Goal: Navigation & Orientation: Find specific page/section

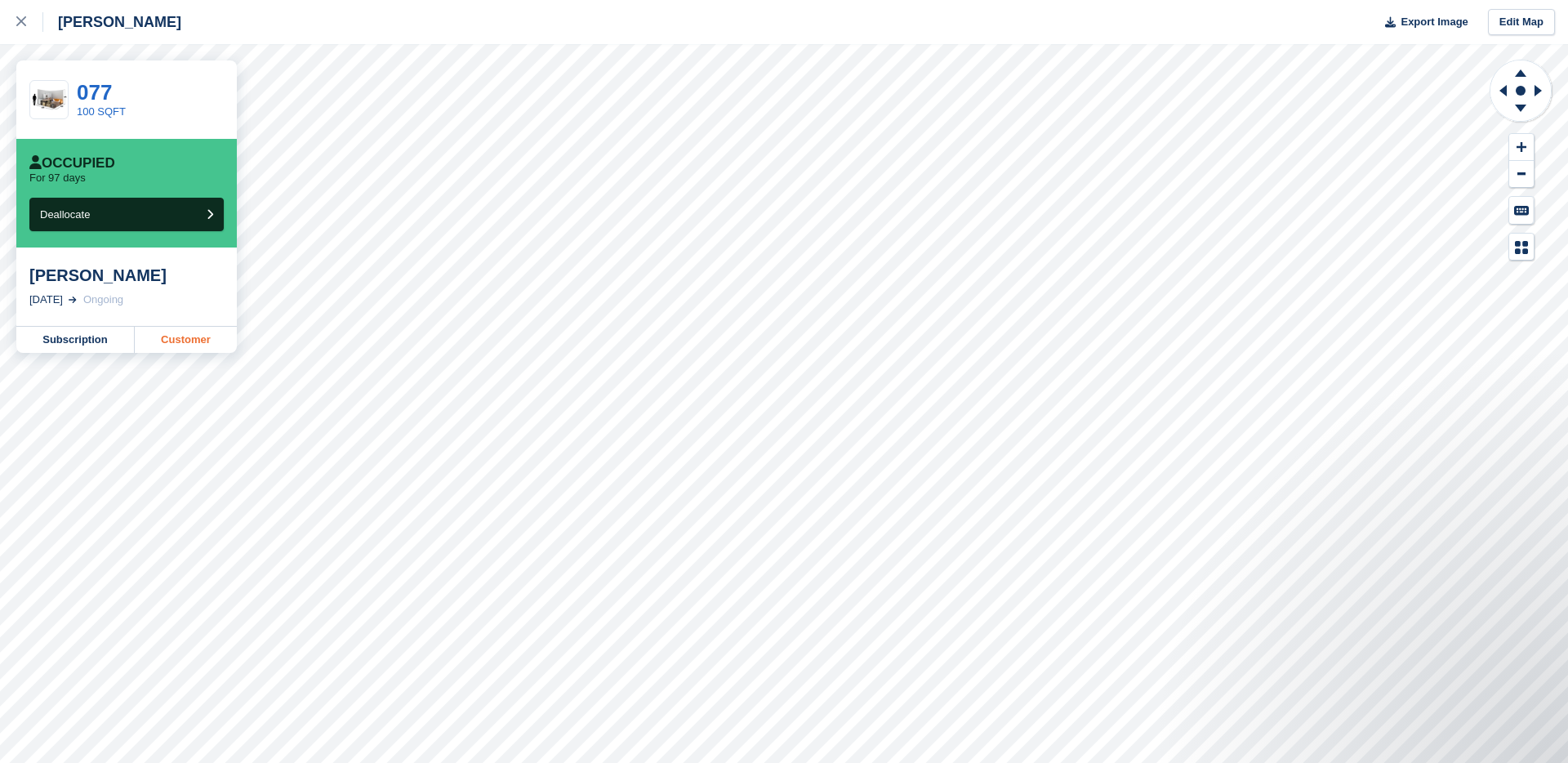
click at [168, 343] on link "Customer" at bounding box center [186, 340] width 103 height 26
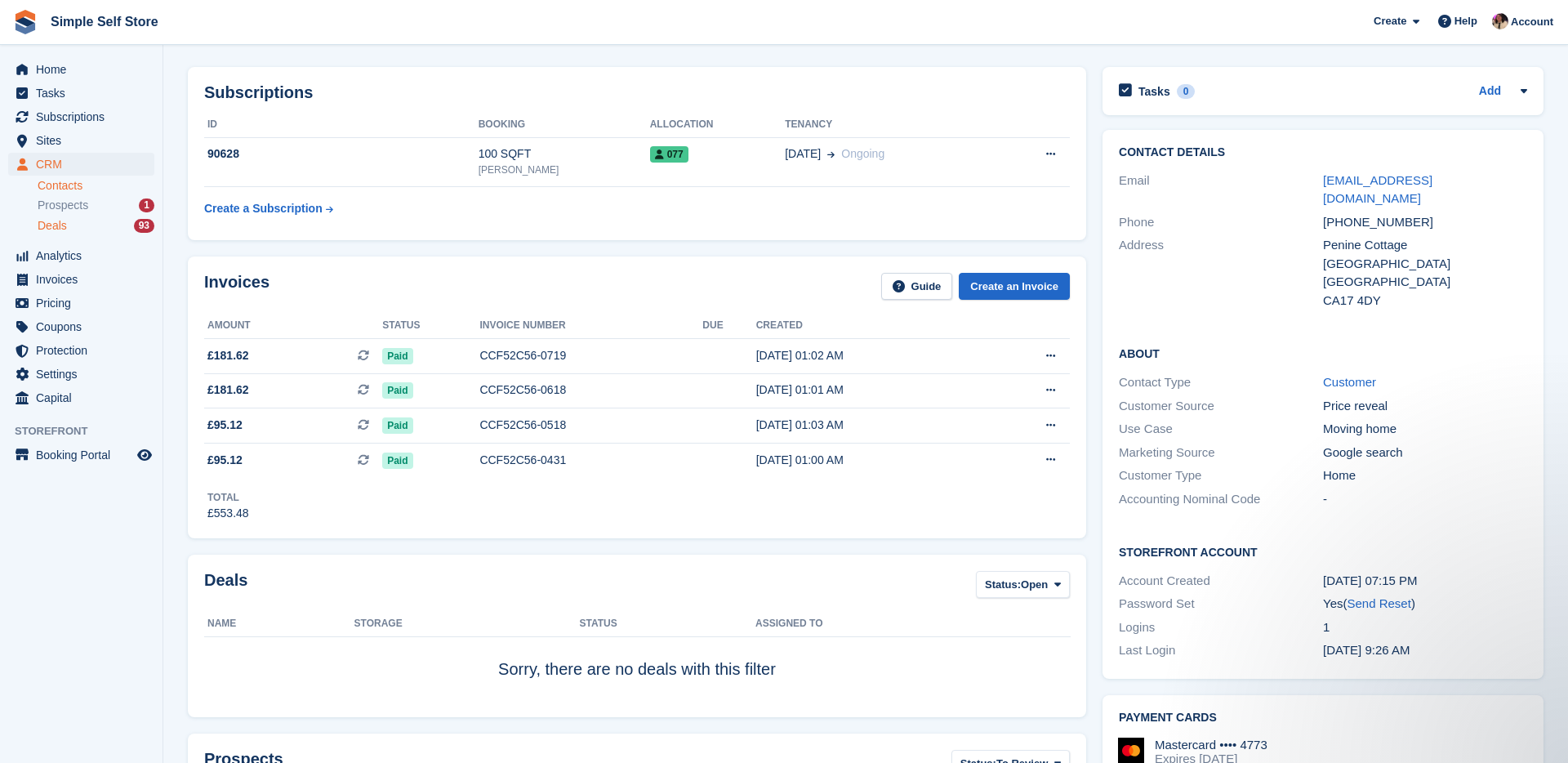
click at [81, 230] on div "Deals 93" at bounding box center [96, 226] width 117 height 16
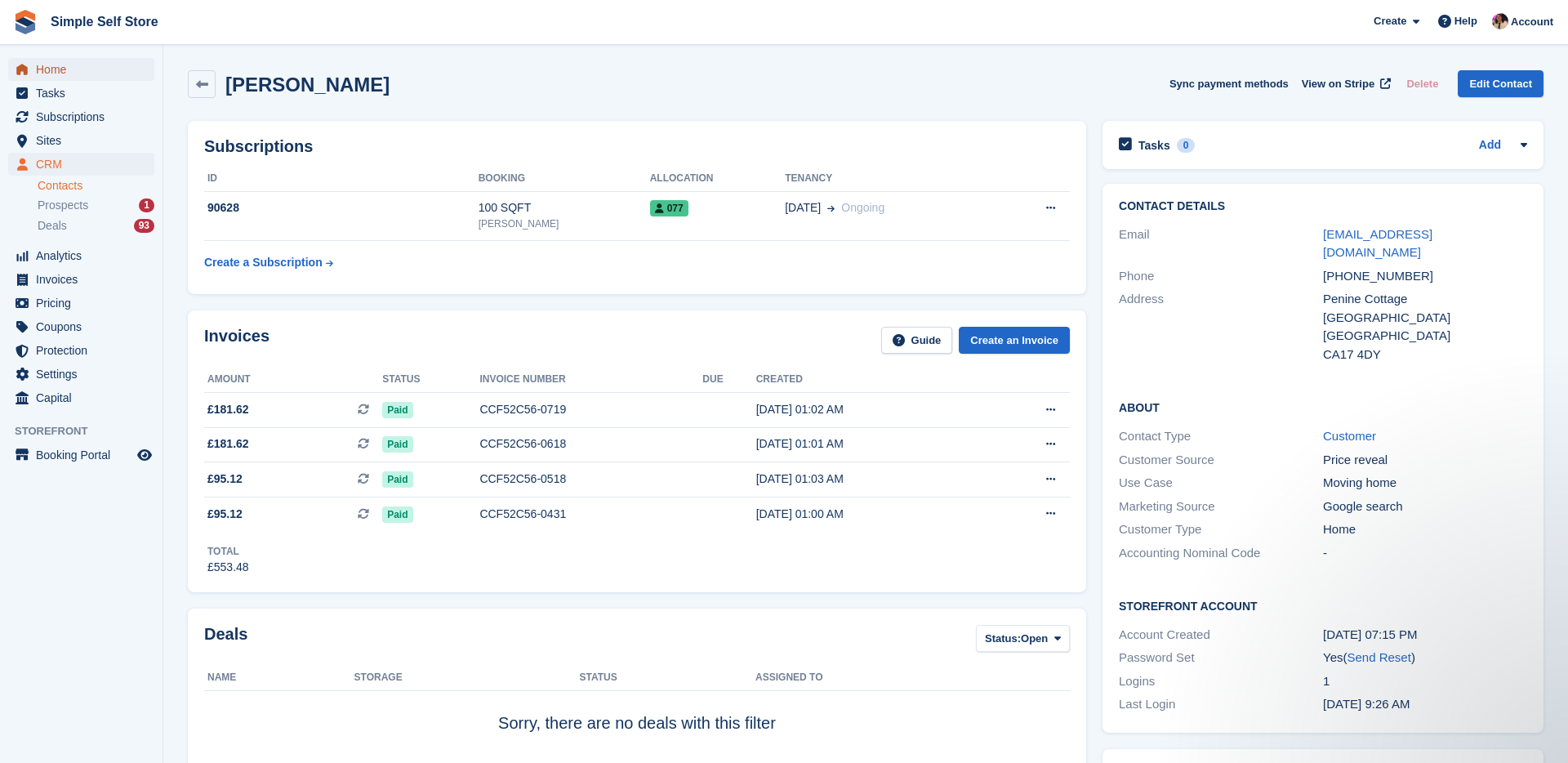
click at [52, 69] on span "Home" at bounding box center [85, 68] width 98 height 22
